Goal: Use online tool/utility: Utilize a website feature to perform a specific function

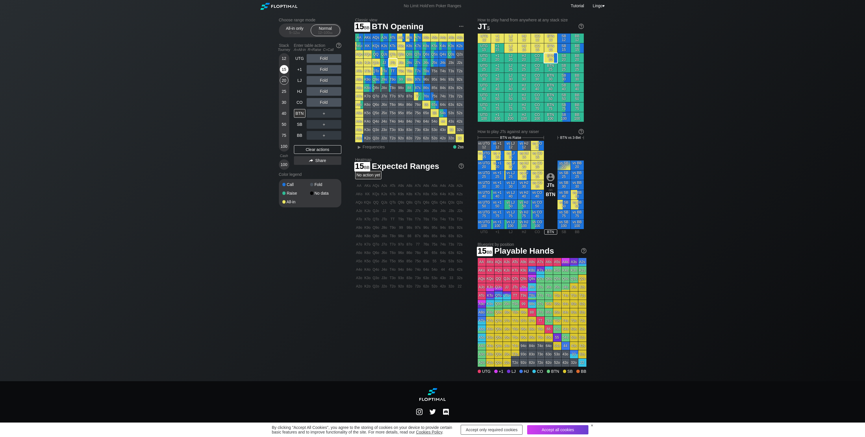
click at [283, 68] on div "15" at bounding box center [284, 69] width 9 height 9
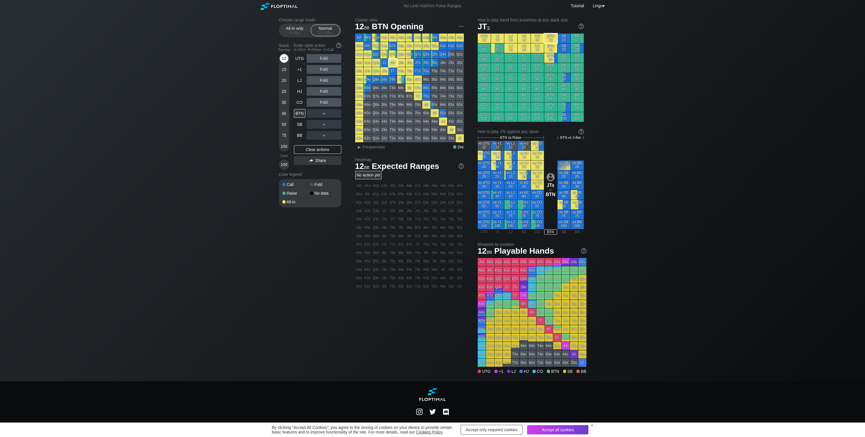
click at [285, 58] on div "12" at bounding box center [284, 58] width 9 height 9
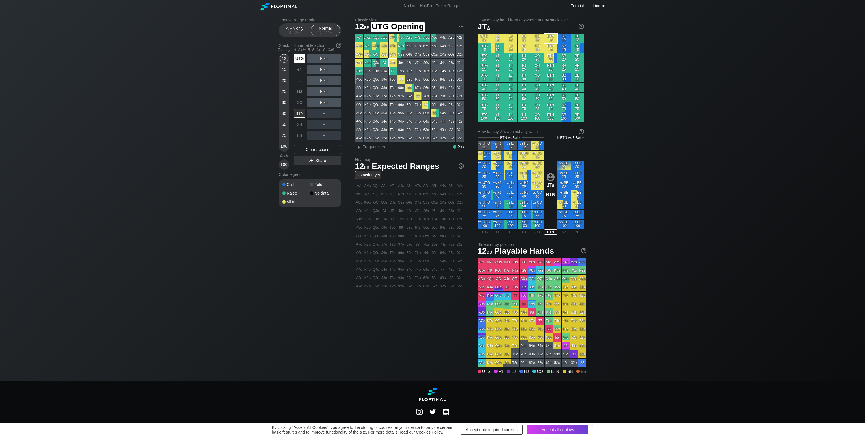
click at [299, 56] on div "UTG" at bounding box center [300, 58] width 12 height 9
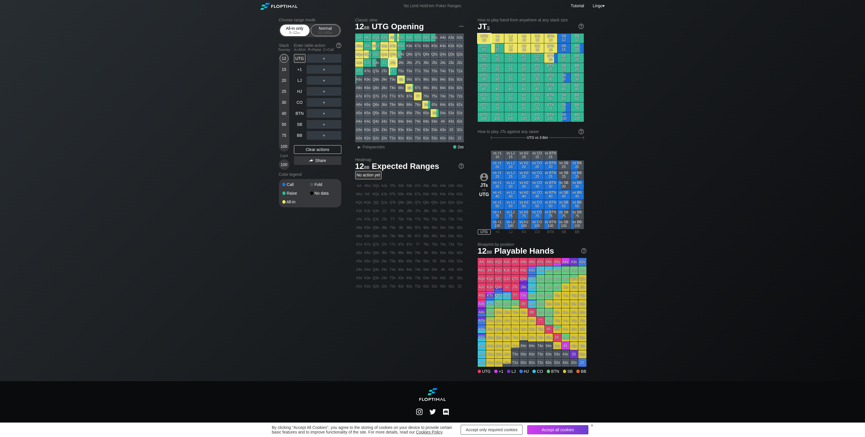
click at [296, 29] on div "All-in only 5 – 12 bb" at bounding box center [295, 30] width 27 height 11
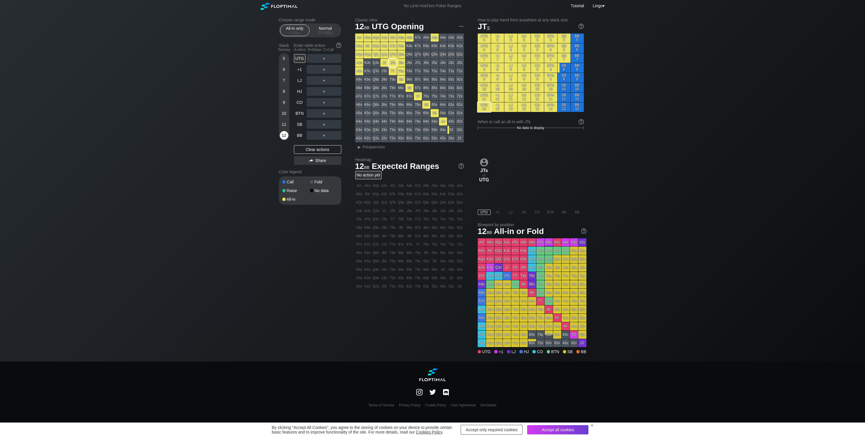
click at [284, 137] on div "12" at bounding box center [284, 135] width 9 height 9
click at [329, 27] on div "Normal 12 – 100 bb" at bounding box center [325, 30] width 27 height 11
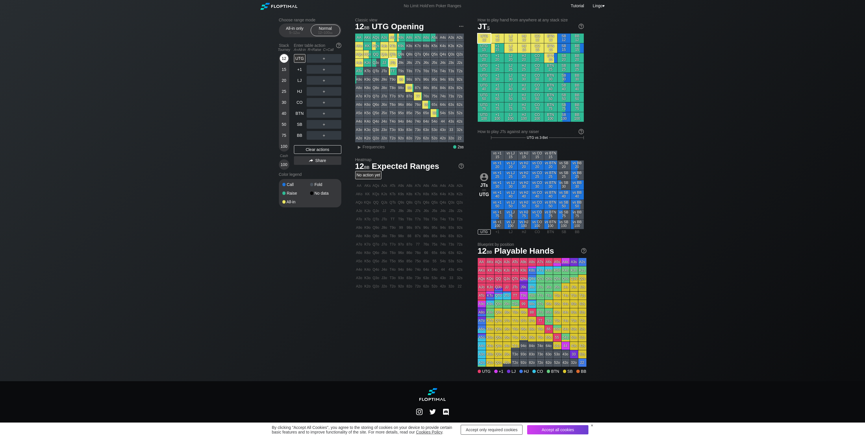
click at [284, 59] on div "12" at bounding box center [284, 58] width 9 height 9
click at [395, 64] on div "JTs" at bounding box center [393, 63] width 8 height 8
